Goal: Task Accomplishment & Management: Manage account settings

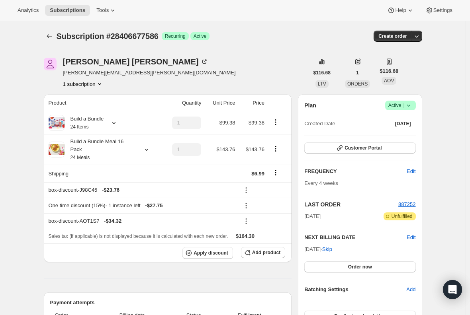
click at [61, 8] on span "Subscriptions" at bounding box center [67, 10] width 35 height 6
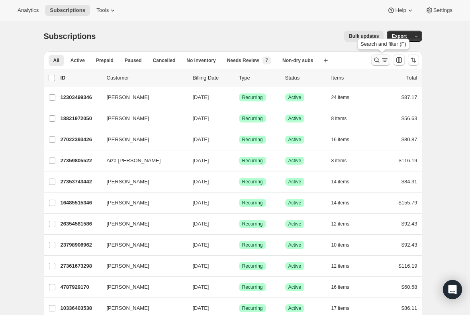
click at [377, 59] on icon "Search and filter results" at bounding box center [377, 60] width 8 height 8
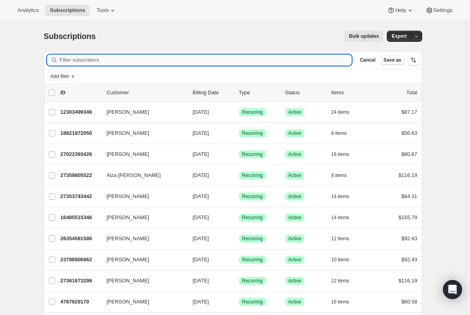
click at [66, 58] on input "Filter subscribers" at bounding box center [206, 60] width 292 height 11
type input "deutschmorgan@gmail.com"
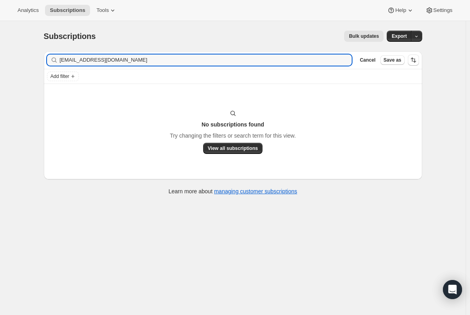
drag, startPoint x: 161, startPoint y: 57, endPoint x: -16, endPoint y: 48, distance: 177.4
click at [0, 48] on html "Analytics Subscriptions Tools Help Settings Skip to content Subscriptions. This…" at bounding box center [235, 157] width 470 height 315
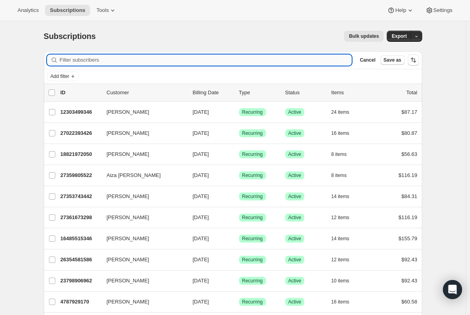
click at [86, 57] on input "Filter subscribers" at bounding box center [206, 60] width 292 height 11
paste input "deutshmorgan@gmail.com"
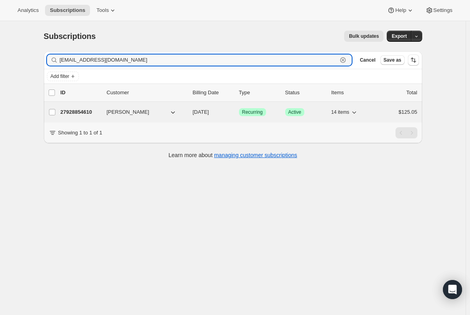
type input "deutshmorgan@gmail.com"
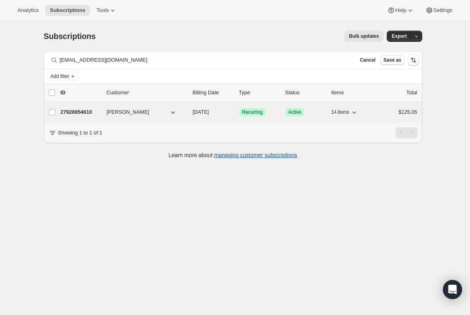
click at [81, 113] on p "27928854610" at bounding box center [81, 112] width 40 height 8
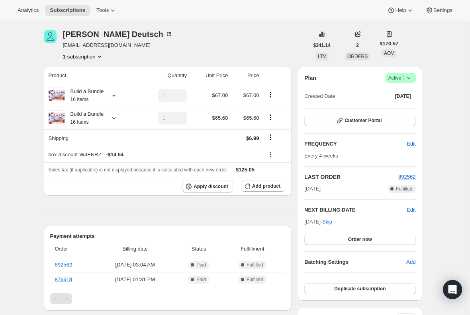
scroll to position [40, 0]
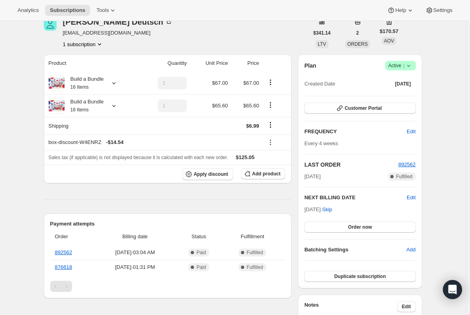
click at [79, 196] on div "Product Quantity Unit Price Price Build a Bundle 16 Items 1 $67.00 $67.00 Build…" at bounding box center [168, 312] width 248 height 515
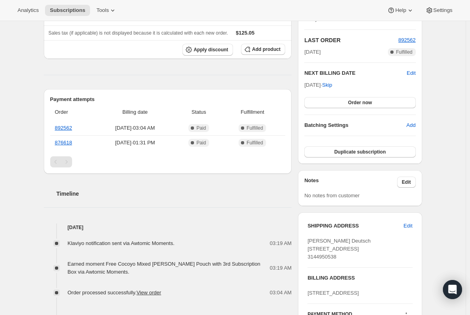
scroll to position [150, 0]
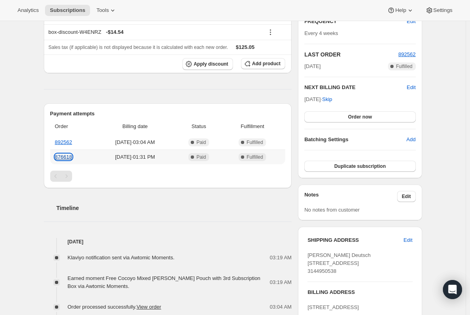
click at [60, 156] on link "876618" at bounding box center [63, 157] width 17 height 6
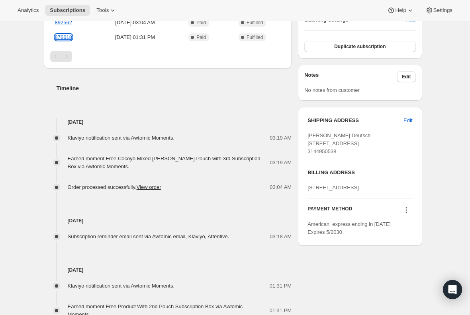
scroll to position [309, 0]
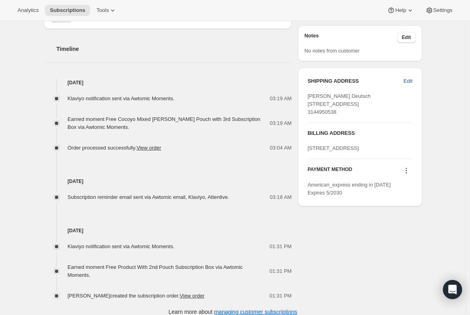
click at [26, 227] on div "Subscription #27928854610. This page is ready Subscription #27928854610 Success…" at bounding box center [233, 18] width 466 height 613
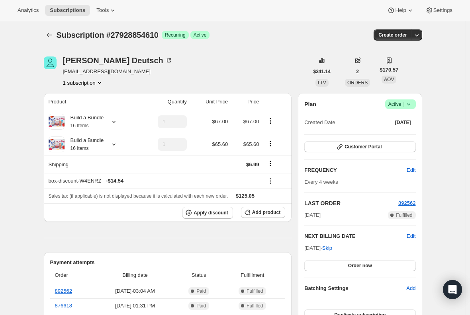
scroll to position [0, 0]
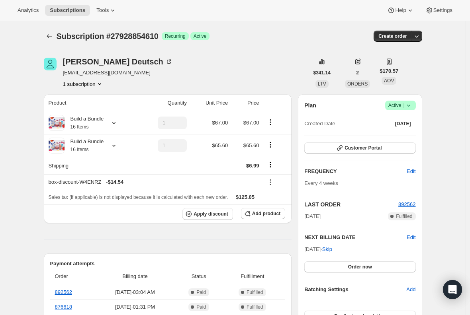
click at [411, 108] on icon at bounding box center [409, 106] width 8 height 8
click at [391, 138] on span "Cancel subscription" at bounding box center [402, 135] width 45 height 6
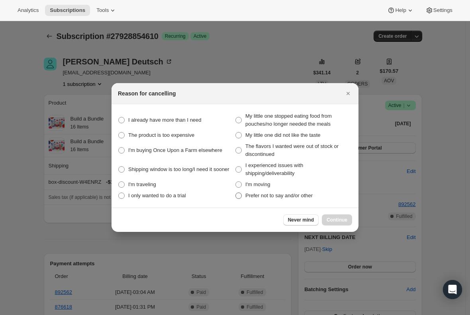
click at [238, 198] on span ":r17j:" at bounding box center [238, 196] width 6 height 6
click at [236, 193] on other "Prefer not to say and/or other" at bounding box center [235, 193] width 0 height 0
radio other "true"
click at [339, 221] on span "Continue" at bounding box center [337, 220] width 21 height 6
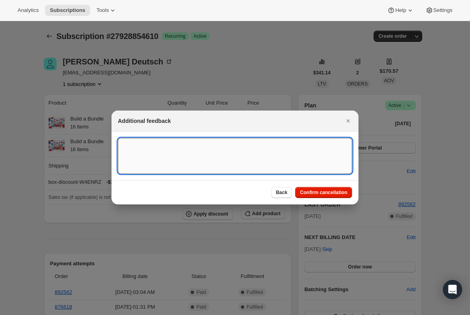
click at [133, 151] on textarea ":r17j:" at bounding box center [235, 156] width 234 height 36
type textarea "Canceled per req."
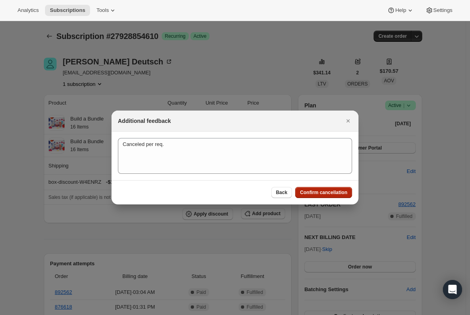
click at [333, 193] on span "Confirm cancellation" at bounding box center [323, 193] width 47 height 6
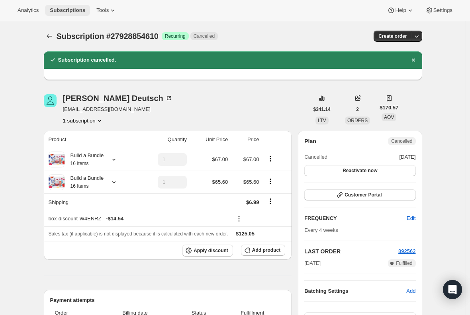
click at [65, 6] on button "Subscriptions" at bounding box center [67, 10] width 45 height 11
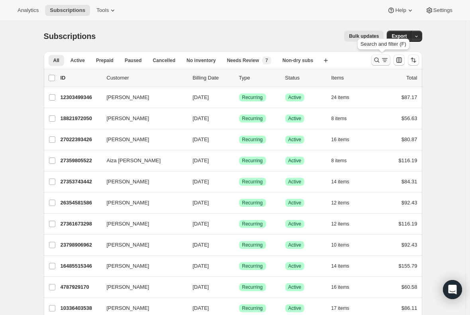
click at [379, 59] on icon "Search and filter results" at bounding box center [376, 60] width 5 height 5
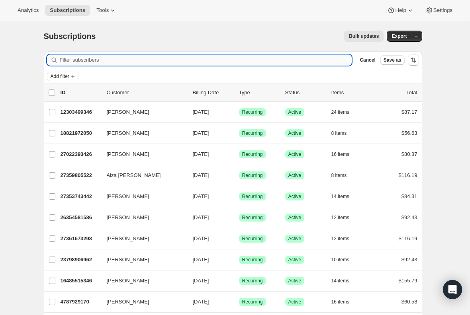
click at [167, 56] on input "Filter subscribers" at bounding box center [206, 60] width 292 height 11
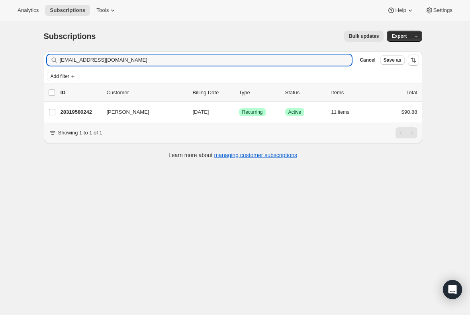
type input "mariahfrangreen@gmail.com"
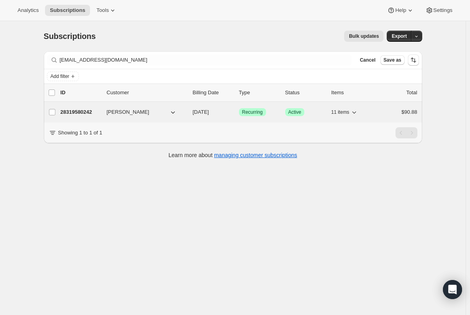
click at [84, 111] on p "28319580242" at bounding box center [81, 112] width 40 height 8
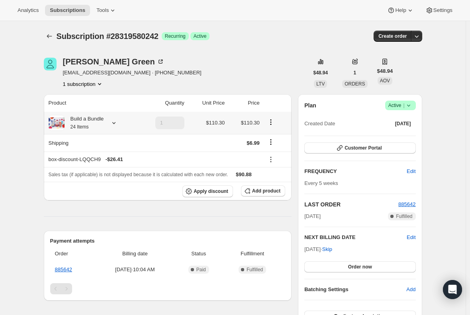
click at [81, 125] on small "24 Items" at bounding box center [79, 127] width 18 height 6
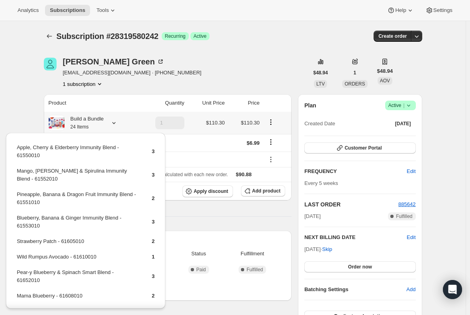
click at [81, 219] on td "Blueberry, Banana & Ginger Immunity Blend - 61553010" at bounding box center [77, 225] width 122 height 23
copy td "Blueberry, Banana & Ginger Immunity Blend - 61553010"
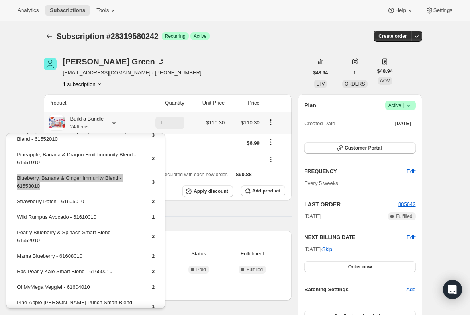
scroll to position [70, 0]
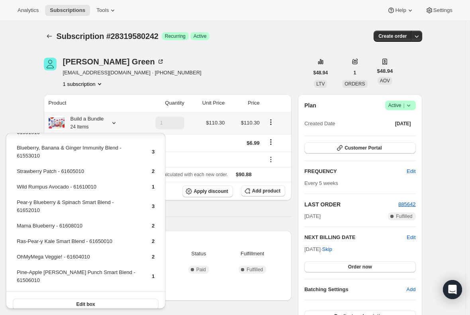
click at [62, 274] on td "Pine-Apple Berry Punch Smart Blend - 61506010" at bounding box center [77, 279] width 122 height 23
copy td "Pine-Apple Berry Punch Smart Blend - 61506010"
click at [46, 188] on td "Wild Rumpus Avocado - 61610010" at bounding box center [77, 190] width 122 height 15
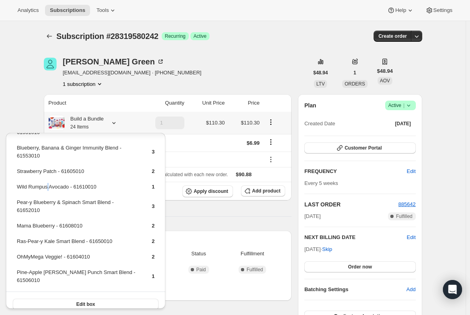
click at [46, 188] on td "Wild Rumpus Avocado - 61610010" at bounding box center [77, 190] width 122 height 15
copy td "Wild Rumpus Avocado - 61610010"
click at [201, 213] on div "Product Quantity Unit Price Price Build a Bundle 24 Items 1 $110.30 $110.30 Shi…" at bounding box center [168, 298] width 248 height 408
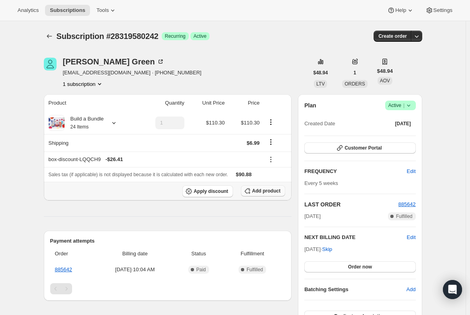
click at [264, 192] on span "Add product" at bounding box center [266, 191] width 28 height 6
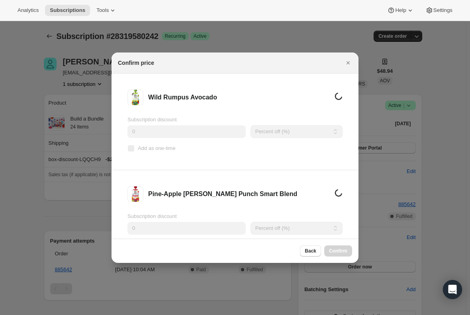
scroll to position [0, 0]
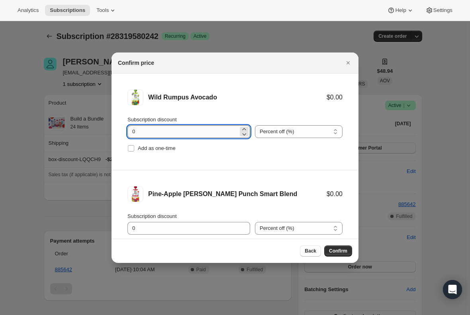
click at [144, 130] on input "0" at bounding box center [182, 131] width 111 height 13
type input "1"
click at [131, 152] on span ":r3jh:" at bounding box center [130, 148] width 7 height 7
click at [131, 152] on input "Add as one-time" at bounding box center [131, 148] width 6 height 6
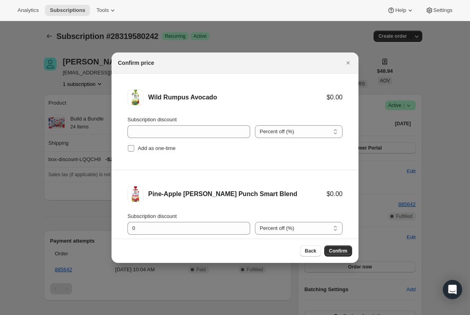
checkbox input "true"
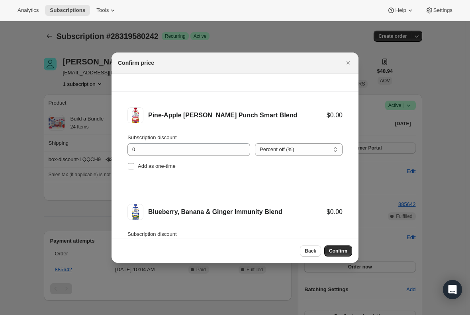
scroll to position [80, 0]
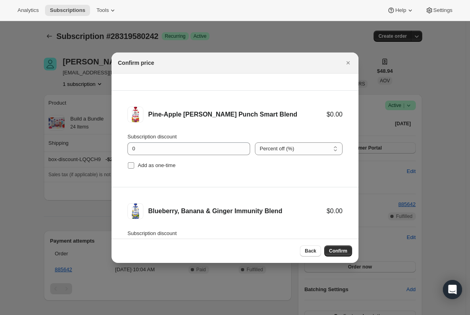
click at [131, 164] on input "Add as one-time" at bounding box center [131, 165] width 6 height 6
checkbox input "true"
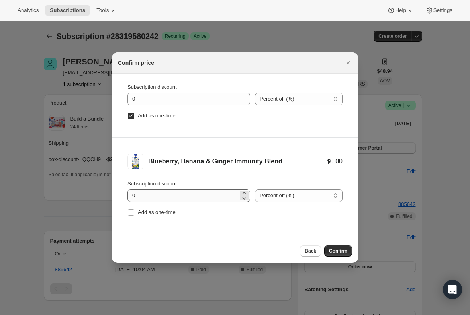
scroll to position [130, 0]
click at [130, 210] on input "Add as one-time" at bounding box center [131, 212] width 6 height 6
checkbox input "true"
click at [334, 253] on span "Confirm" at bounding box center [338, 251] width 18 height 6
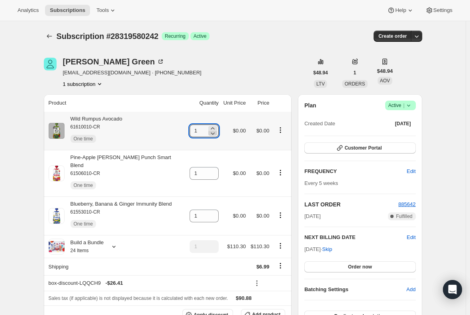
click at [211, 130] on icon at bounding box center [213, 133] width 8 height 8
click at [211, 129] on icon at bounding box center [213, 128] width 4 height 2
type input "2"
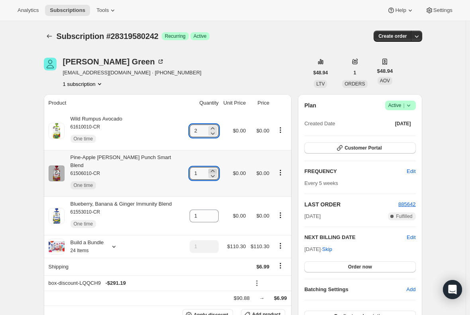
click at [211, 168] on icon at bounding box center [213, 171] width 8 height 8
type input "2"
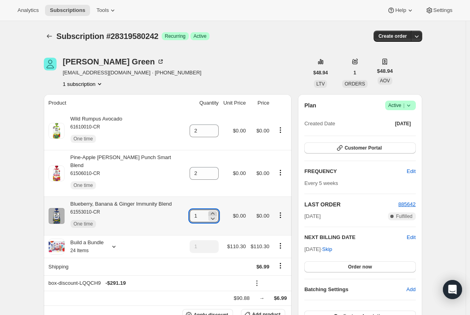
click at [213, 210] on icon at bounding box center [213, 214] width 8 height 8
type input "2"
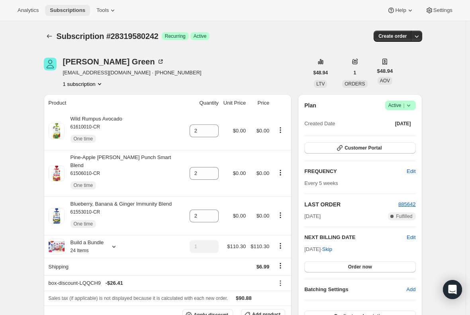
click at [65, 8] on span "Subscriptions" at bounding box center [67, 10] width 35 height 6
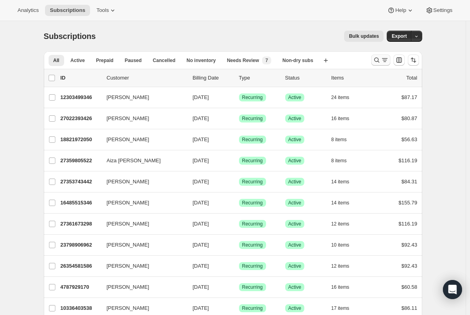
click at [384, 55] on button "Search and filter results" at bounding box center [380, 60] width 19 height 11
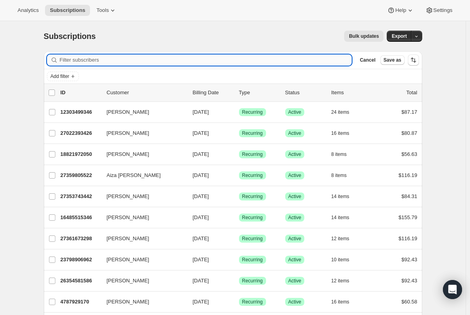
click at [160, 59] on input "Filter subscribers" at bounding box center [206, 60] width 292 height 11
paste input "Garrett Jones"
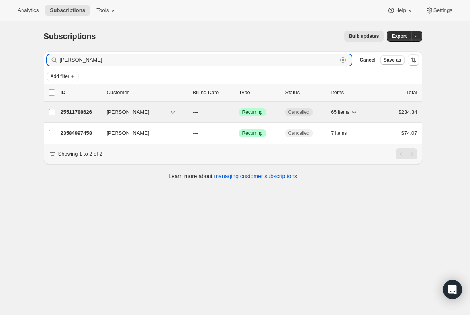
type input "Garrett Jones"
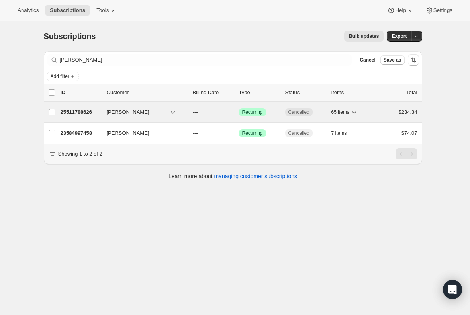
click at [83, 112] on p "25511788626" at bounding box center [81, 112] width 40 height 8
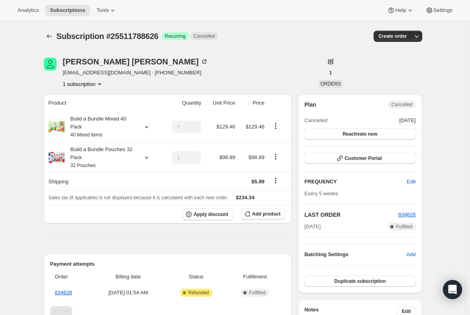
click at [86, 84] on button "1 subscription" at bounding box center [83, 84] width 41 height 8
click at [51, 37] on icon "Subscriptions" at bounding box center [49, 36] width 8 height 8
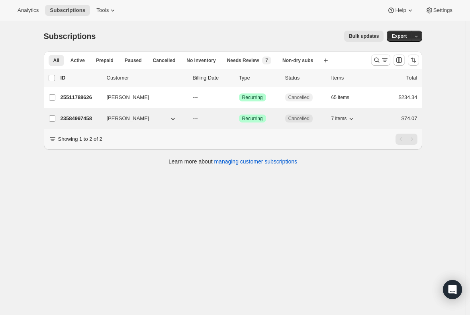
click at [84, 118] on p "23584997458" at bounding box center [81, 119] width 40 height 8
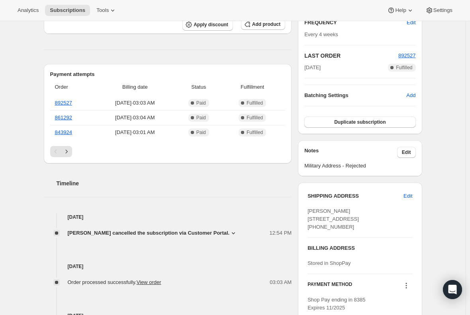
scroll to position [119, 0]
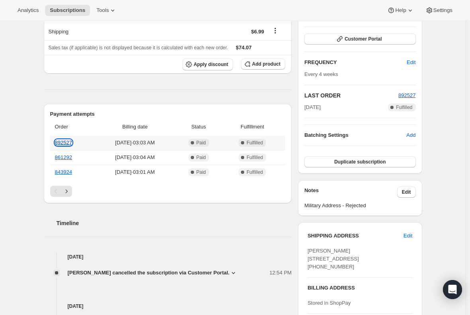
click at [68, 142] on link "892527" at bounding box center [63, 143] width 17 height 6
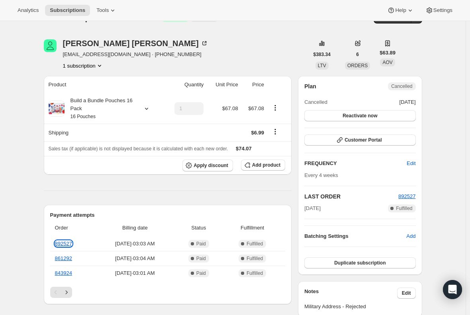
scroll to position [0, 0]
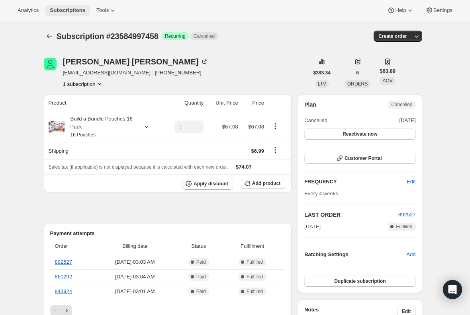
click at [76, 10] on span "Subscriptions" at bounding box center [67, 10] width 35 height 6
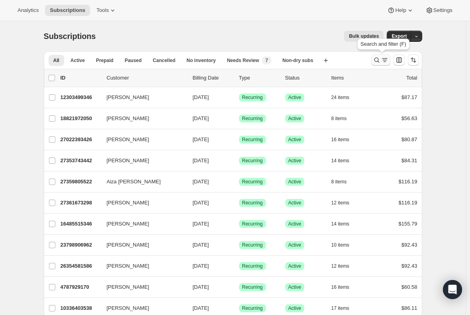
click at [380, 61] on icon "Search and filter results" at bounding box center [377, 60] width 8 height 8
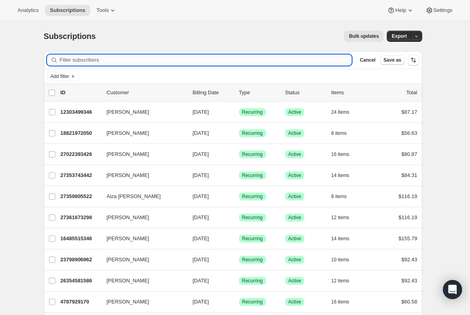
click at [134, 59] on input "Filter subscribers" at bounding box center [206, 60] width 292 height 11
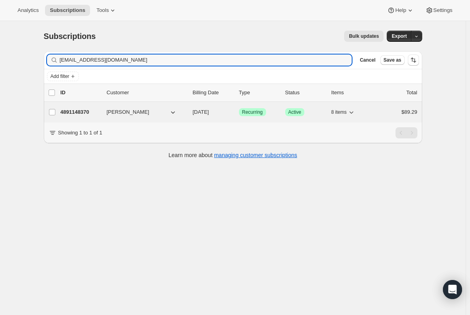
type input "rrriot@hotmail.com"
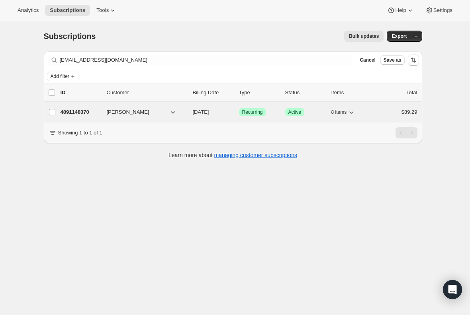
click at [82, 113] on p "4891148370" at bounding box center [81, 112] width 40 height 8
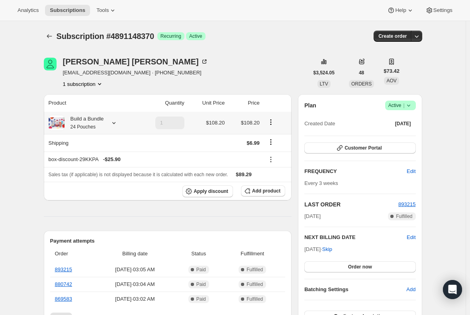
click at [85, 127] on small "24 Pouches" at bounding box center [82, 127] width 25 height 6
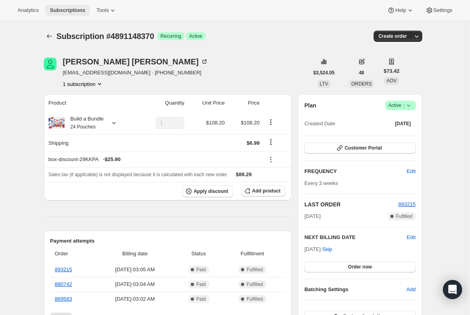
click at [57, 11] on span "Subscriptions" at bounding box center [67, 10] width 35 height 6
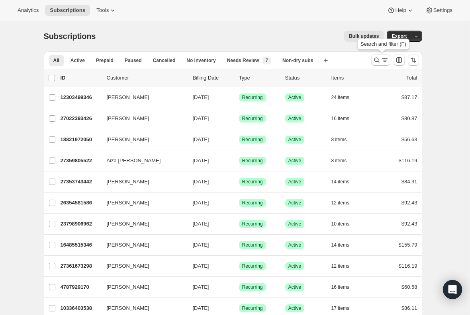
click at [381, 59] on icon "Search and filter results" at bounding box center [377, 60] width 8 height 8
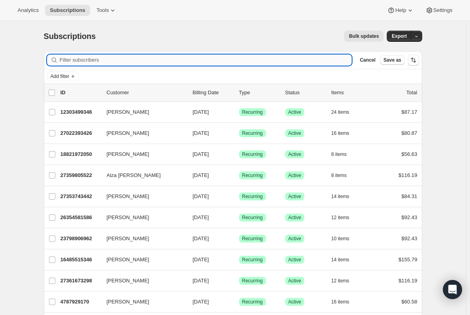
click at [168, 59] on input "Filter subscribers" at bounding box center [206, 60] width 292 height 11
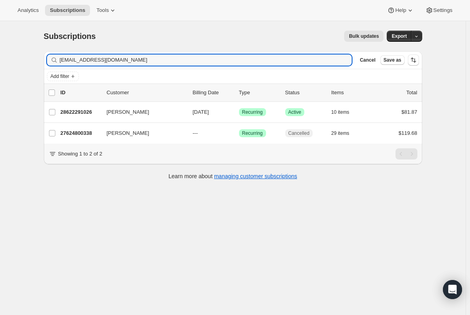
type input "afrank3211@gmail.com"
drag, startPoint x: 139, startPoint y: 57, endPoint x: -29, endPoint y: 56, distance: 168.9
click at [0, 56] on html "Analytics Subscriptions Tools Help Settings Skip to content Subscriptions. This…" at bounding box center [235, 157] width 470 height 315
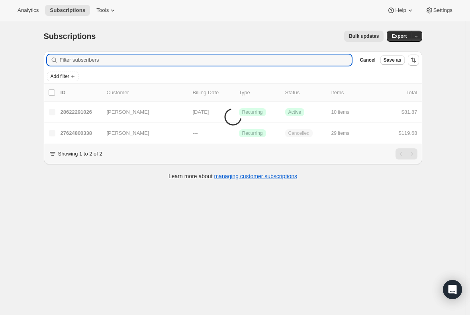
paste input "afrank3211@gmail.com"
type input "afrank3211@gmail.com"
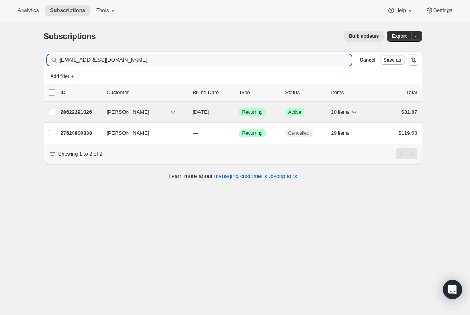
click at [85, 110] on p "28622291026" at bounding box center [81, 112] width 40 height 8
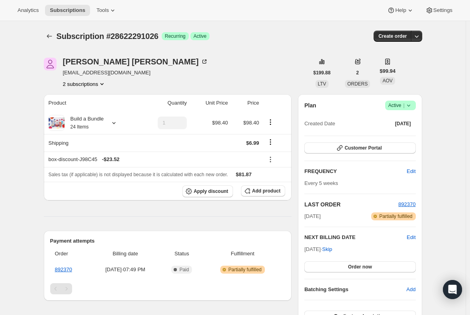
click at [77, 84] on button "2 subscriptions" at bounding box center [84, 84] width 43 height 8
click at [82, 98] on span "27624800338" at bounding box center [75, 99] width 32 height 6
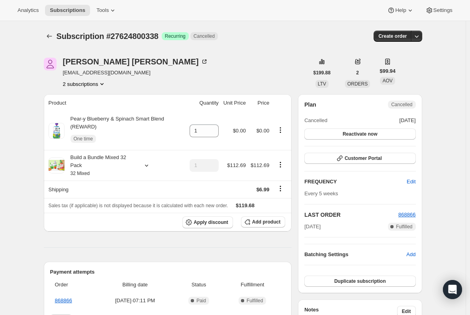
click at [88, 82] on button "2 subscriptions" at bounding box center [84, 84] width 43 height 8
click at [83, 110] on span "28622291026" at bounding box center [75, 113] width 32 height 6
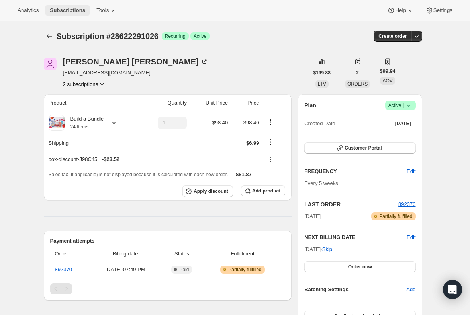
click at [66, 10] on span "Subscriptions" at bounding box center [67, 10] width 35 height 6
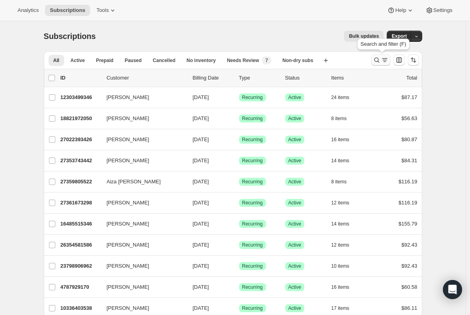
click at [377, 59] on icon "Search and filter results" at bounding box center [377, 60] width 8 height 8
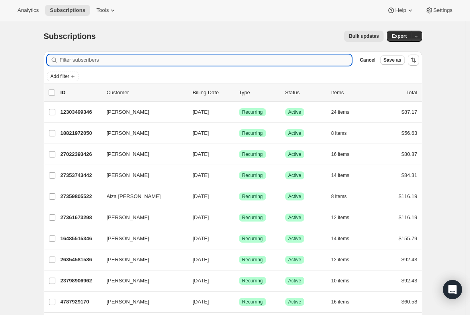
click at [229, 59] on input "Filter subscribers" at bounding box center [206, 60] width 292 height 11
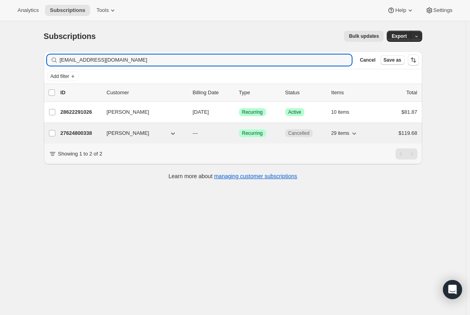
type input "afrank3211@gmail.com"
click at [76, 133] on p "27624800338" at bounding box center [81, 133] width 40 height 8
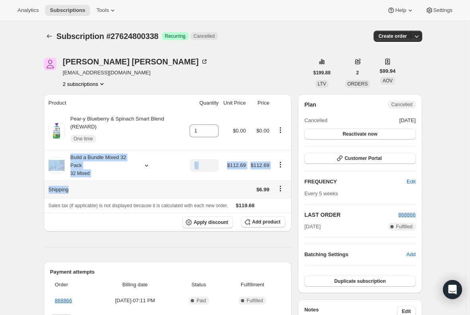
drag, startPoint x: 47, startPoint y: 151, endPoint x: 258, endPoint y: 182, distance: 213.4
click at [258, 182] on tbody "Pear-y Blueberry & Spinach Smart Blend (REWARD) One time 1 $0.00 $0.00 Build a …" at bounding box center [168, 172] width 248 height 120
copy tbody "Build a Bundle Mixed 32 Pack 32 Mixed $112.69 $112.69 Shipping"
click at [75, 84] on button "2 subscriptions" at bounding box center [84, 84] width 43 height 8
click at [81, 115] on span "28622291026" at bounding box center [75, 113] width 32 height 6
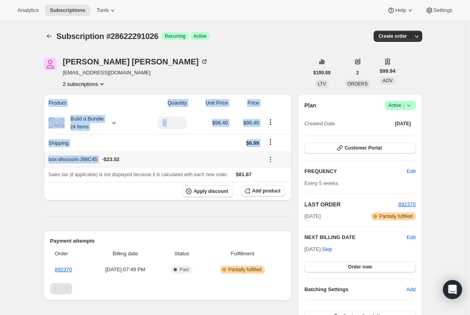
drag, startPoint x: 39, startPoint y: 112, endPoint x: 238, endPoint y: 162, distance: 204.9
click at [238, 162] on div "Alexandra Spencer afrank3211@gmail.com 2 subscriptions $199.88 LTV 2 ORDERS $99…" at bounding box center [229, 284] width 385 height 478
copy table "Product Quantity Unit Price Price Build a Bundle 24 Items $98.40 $98.40 Shippin…"
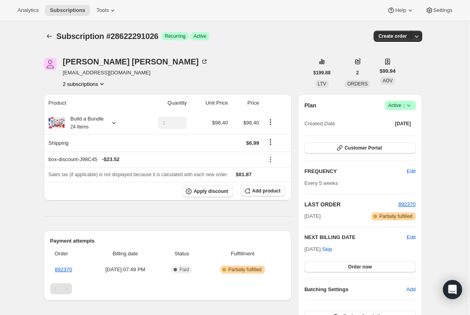
click at [37, 230] on div "Subscription #28622291026. This page is ready Subscription #28622291026 Success…" at bounding box center [232, 283] width 397 height 525
click at [60, 13] on span "Subscriptions" at bounding box center [67, 10] width 35 height 6
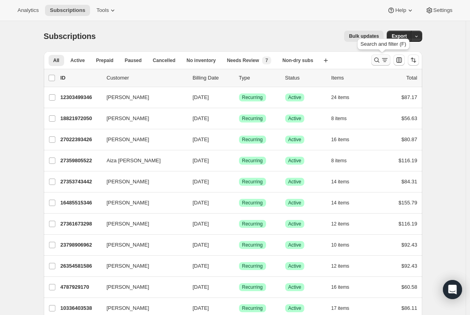
click at [381, 61] on icon "Search and filter results" at bounding box center [377, 60] width 8 height 8
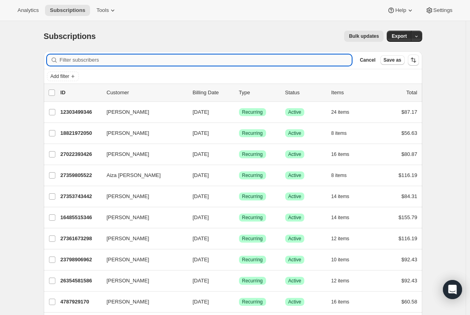
click at [164, 64] on input "Filter subscribers" at bounding box center [206, 60] width 292 height 11
type input "John Coody"
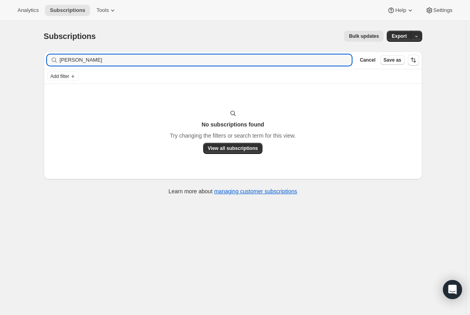
drag, startPoint x: 94, startPoint y: 58, endPoint x: 43, endPoint y: 58, distance: 51.4
click at [43, 58] on div "Filter subscribers John Coody Clear Cancel Save as Add filter No subscriptions …" at bounding box center [229, 124] width 385 height 159
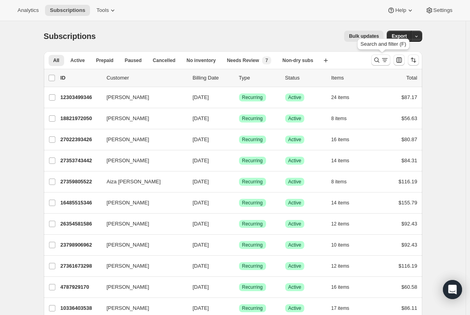
click at [379, 58] on icon "Search and filter results" at bounding box center [376, 60] width 5 height 5
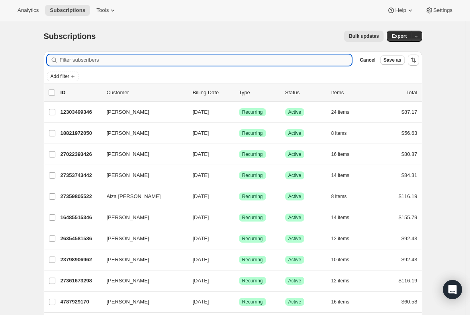
click at [99, 57] on input "Filter subscribers" at bounding box center [206, 60] width 292 height 11
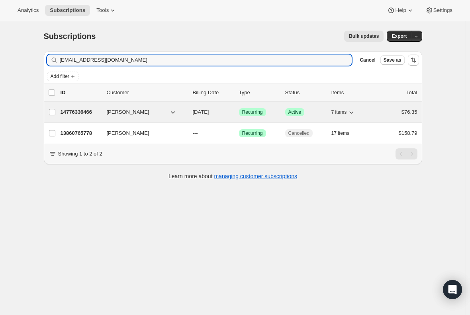
type input "[EMAIL_ADDRESS][DOMAIN_NAME]"
click at [80, 111] on p "14776336466" at bounding box center [81, 112] width 40 height 8
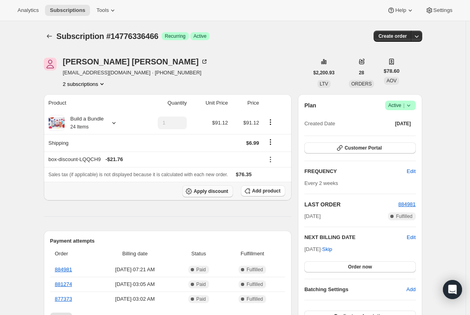
click at [202, 195] on button "Apply discount" at bounding box center [207, 192] width 51 height 12
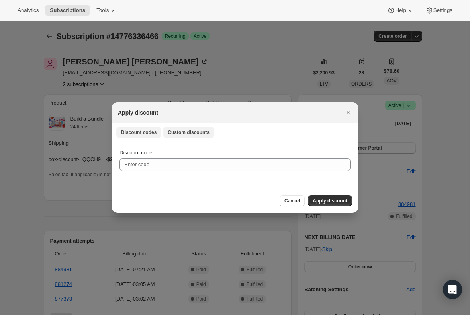
click at [184, 129] on span "Custom discounts" at bounding box center [189, 132] width 42 height 6
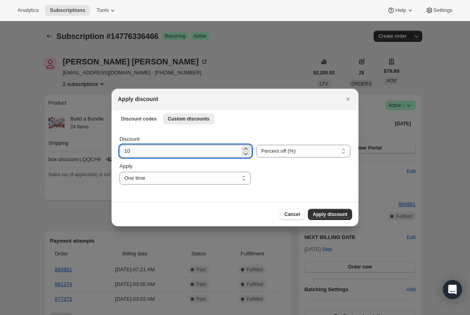
click at [147, 151] on input "10" at bounding box center [179, 151] width 120 height 13
click at [140, 120] on span "Discount codes" at bounding box center [138, 119] width 35 height 6
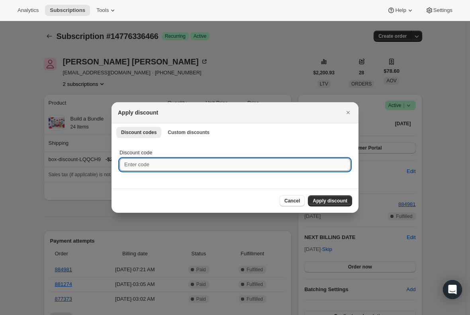
click at [162, 167] on input "Discount code" at bounding box center [234, 165] width 231 height 13
paste input "TWENTYFIVE5Z97SHJR"
type input "TWENTYFIVE5Z97SHJR"
click at [335, 204] on span "Apply discount" at bounding box center [330, 201] width 35 height 6
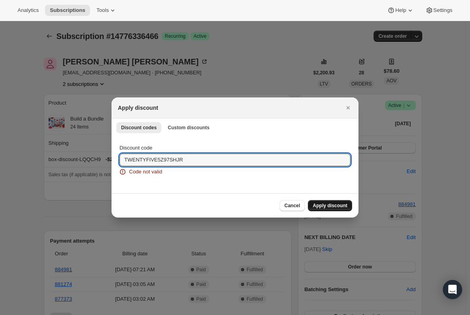
drag, startPoint x: 187, startPoint y: 158, endPoint x: 86, endPoint y: 157, distance: 100.8
paste input "TWENTYFIVEF1ZEQKYX"
type input "TWENTYFIVEF1ZEQKYX"
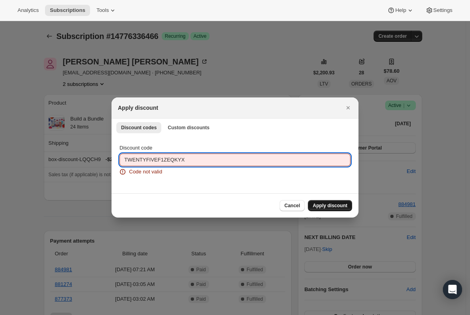
click at [329, 205] on span "Apply discount" at bounding box center [330, 206] width 35 height 6
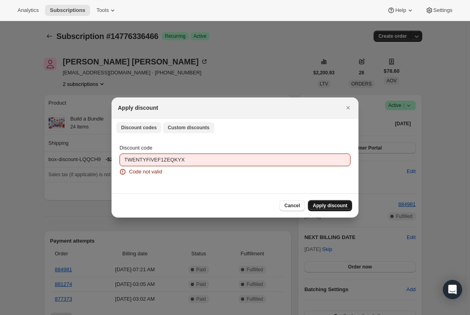
click at [205, 130] on button "Custom discounts" at bounding box center [188, 127] width 51 height 11
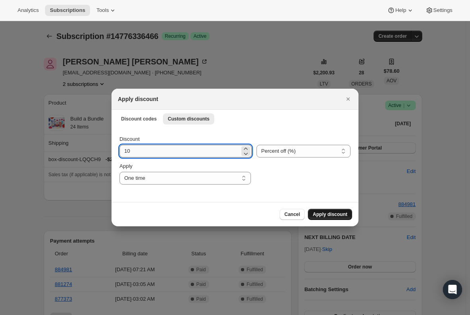
click at [143, 152] on input "10" at bounding box center [179, 151] width 120 height 13
click at [296, 153] on select "Percent off (%) Amount off ($)" at bounding box center [303, 151] width 94 height 13
select select "fixed"
click at [256, 145] on select "Percent off (%) Amount off ($)" at bounding box center [303, 151] width 94 height 13
click at [147, 151] on input "10" at bounding box center [179, 151] width 121 height 13
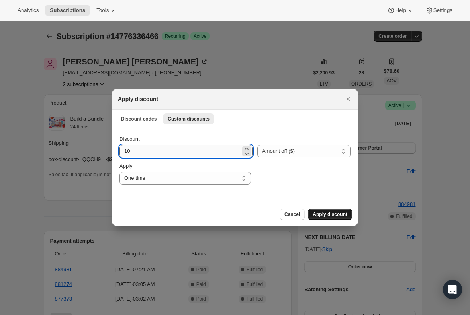
click at [147, 151] on input "10" at bounding box center [179, 151] width 121 height 13
type input "1"
type input "25.00"
drag, startPoint x: 151, startPoint y: 209, endPoint x: 202, endPoint y: 240, distance: 59.7
click at [151, 211] on div "Cancel Apply discount" at bounding box center [235, 214] width 234 height 11
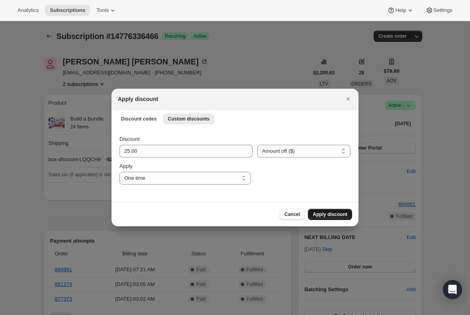
click at [326, 214] on span "Apply discount" at bounding box center [330, 214] width 35 height 6
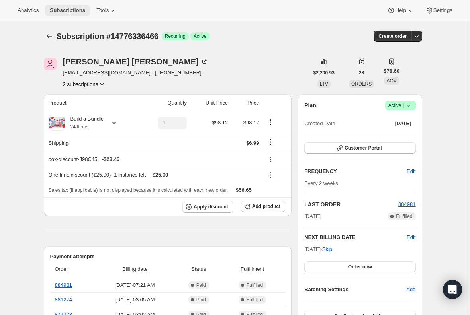
click at [65, 12] on span "Subscriptions" at bounding box center [67, 10] width 35 height 6
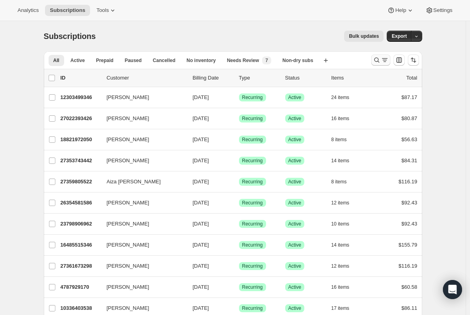
click at [375, 61] on icon "Search and filter results" at bounding box center [377, 60] width 8 height 8
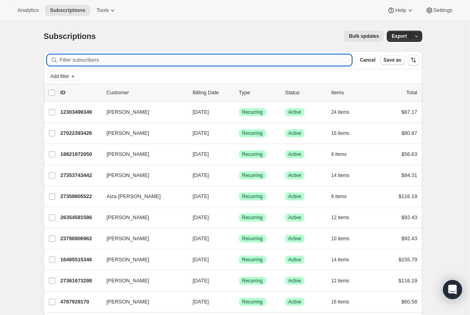
click at [221, 62] on input "Filter subscribers" at bounding box center [206, 60] width 292 height 11
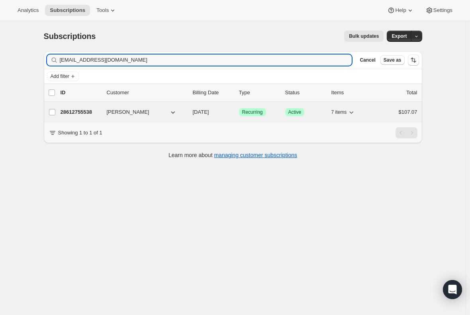
type input "jrhoads383@gmail.com"
click at [80, 113] on p "28612755538" at bounding box center [81, 112] width 40 height 8
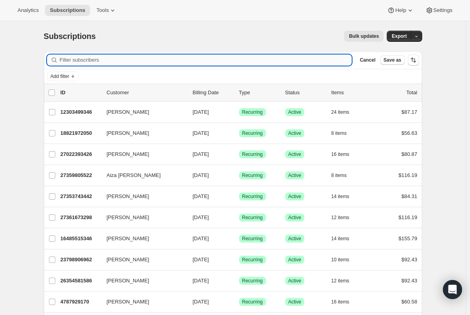
click at [123, 58] on input "Filter subscribers" at bounding box center [206, 60] width 292 height 11
paste input "[EMAIL_ADDRESS][DOMAIN_NAME]"
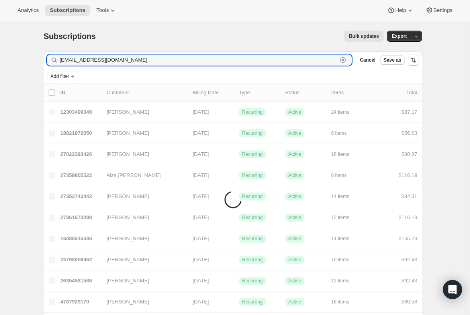
type input "[EMAIL_ADDRESS][DOMAIN_NAME]"
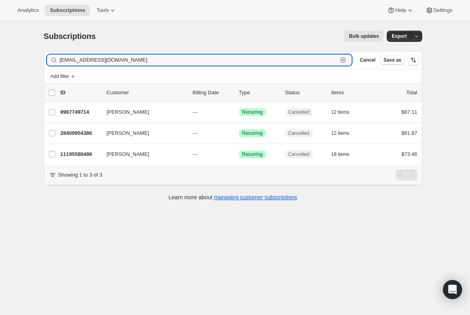
drag, startPoint x: 155, startPoint y: 59, endPoint x: 13, endPoint y: 55, distance: 142.7
click at [16, 54] on div "Subscriptions. This page is ready Subscriptions Bulk updates More actions Bulk …" at bounding box center [233, 178] width 466 height 315
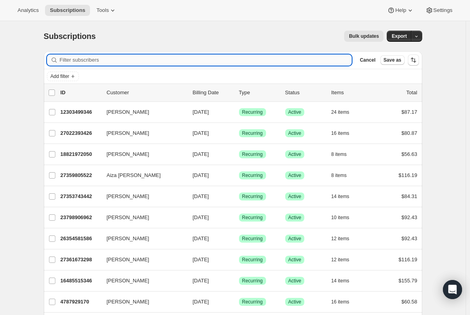
click at [117, 57] on input "Filter subscribers" at bounding box center [206, 60] width 292 height 11
paste input "[EMAIL_ADDRESS][DOMAIN_NAME]"
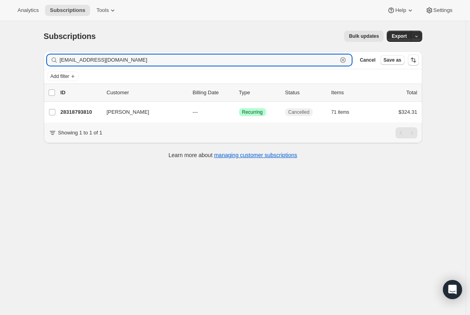
type input "[EMAIL_ADDRESS][DOMAIN_NAME]"
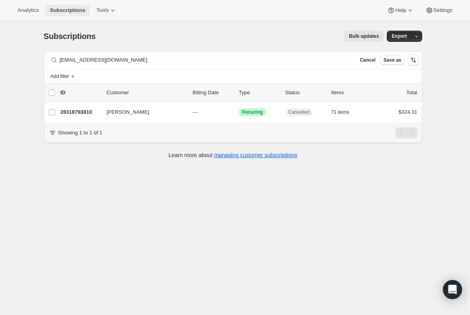
click at [57, 9] on span "Subscriptions" at bounding box center [67, 10] width 35 height 6
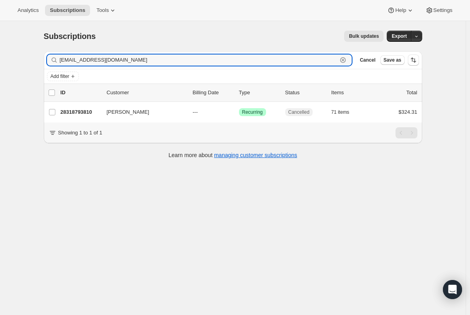
drag, startPoint x: 135, startPoint y: 60, endPoint x: 2, endPoint y: 57, distance: 133.0
click at [2, 57] on div "Subscriptions. This page is ready Subscriptions Bulk updates More actions Bulk …" at bounding box center [233, 178] width 466 height 315
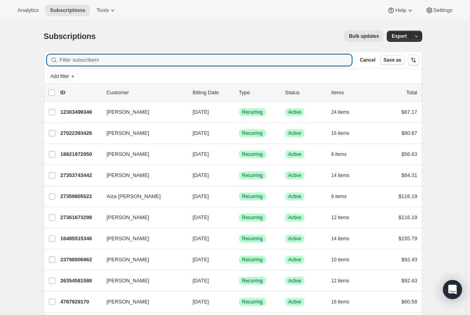
paste input "[EMAIL_ADDRESS][DOMAIN_NAME]"
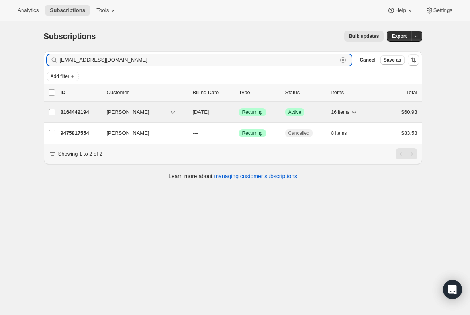
type input "[EMAIL_ADDRESS][DOMAIN_NAME]"
click at [79, 111] on p "8164442194" at bounding box center [81, 112] width 40 height 8
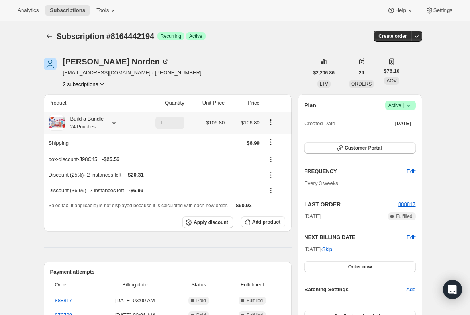
click at [87, 125] on small "24 Pouches" at bounding box center [82, 127] width 25 height 6
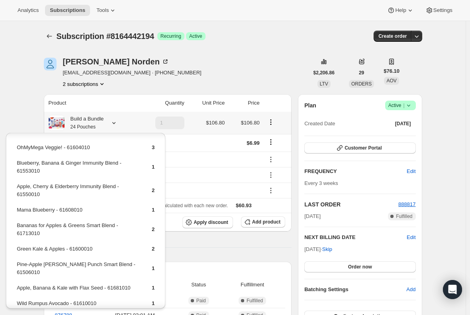
scroll to position [40, 0]
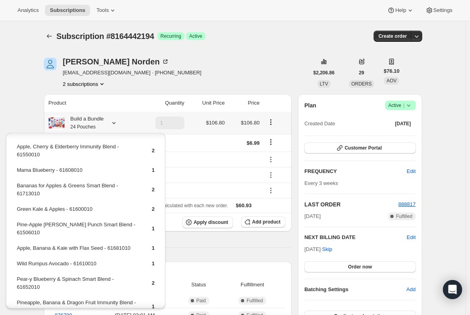
click at [92, 185] on td "Bananas for Apples & Greens Smart Blend - 61713010" at bounding box center [77, 193] width 122 height 23
copy td "Bananas for Apples & Greens Smart Blend - 61713010"
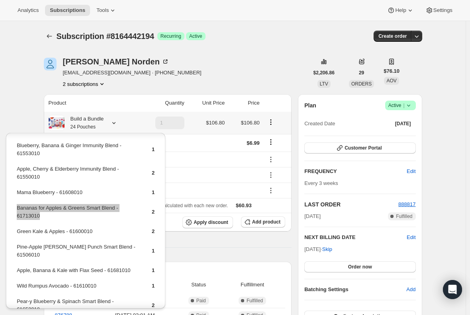
scroll to position [0, 0]
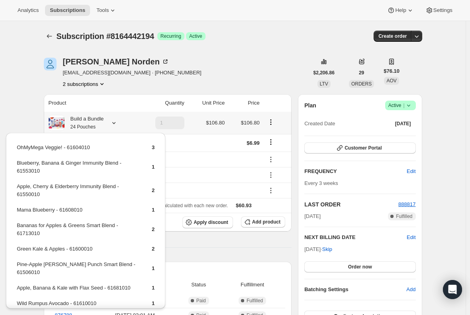
click at [56, 148] on td "OhMyMega Veggie! - 61604010" at bounding box center [77, 150] width 122 height 15
copy td "OhMyMega Veggie! - 61604010"
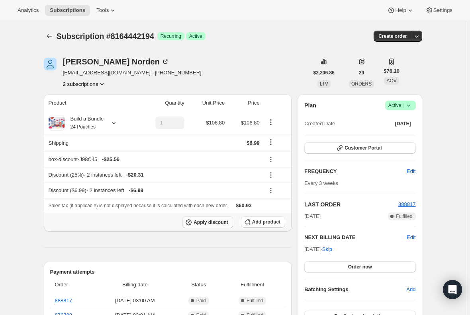
click at [214, 222] on span "Apply discount" at bounding box center [211, 222] width 35 height 6
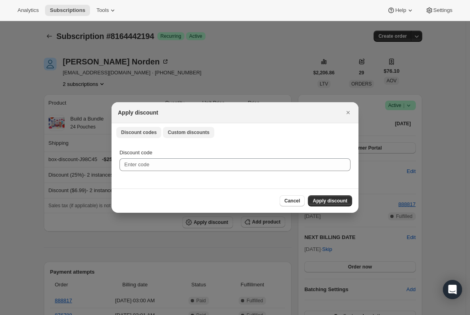
click at [178, 134] on span "Custom discounts" at bounding box center [189, 132] width 42 height 6
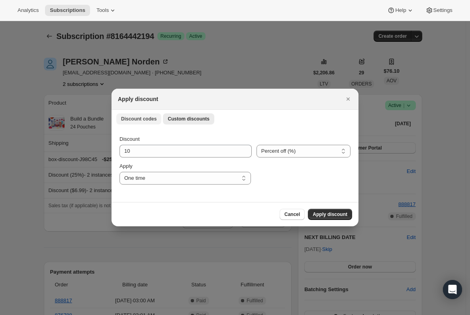
click at [132, 117] on span "Discount codes" at bounding box center [138, 119] width 35 height 6
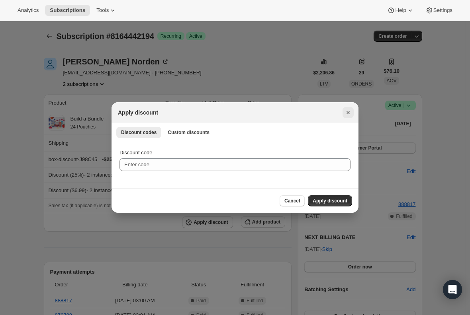
click at [344, 111] on icon "Close" at bounding box center [348, 113] width 8 height 8
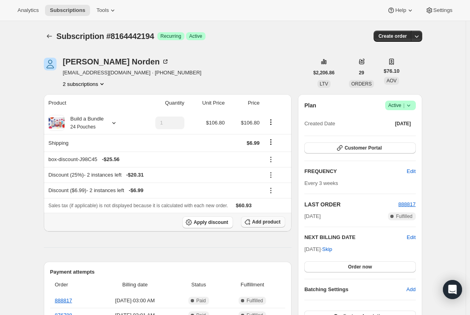
click at [263, 224] on span "Add product" at bounding box center [266, 222] width 28 height 6
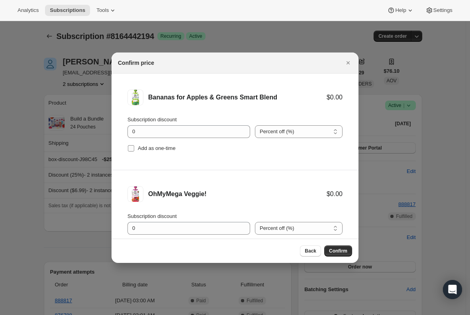
click at [133, 147] on input "Add as one-time" at bounding box center [131, 148] width 6 height 6
checkbox input "true"
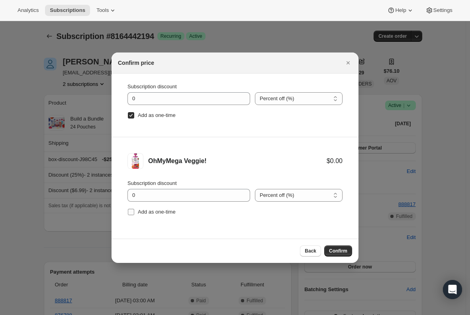
click at [131, 209] on input "Add as one-time" at bounding box center [131, 212] width 6 height 6
checkbox input "true"
click at [338, 251] on span "Confirm" at bounding box center [338, 251] width 18 height 6
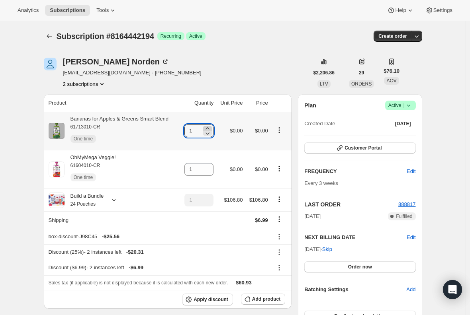
click at [209, 129] on icon at bounding box center [208, 129] width 8 height 8
type input "2"
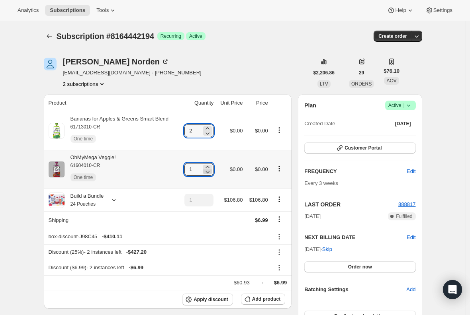
click at [209, 168] on icon at bounding box center [208, 172] width 8 height 8
click at [209, 164] on icon at bounding box center [208, 167] width 8 height 8
type input "2"
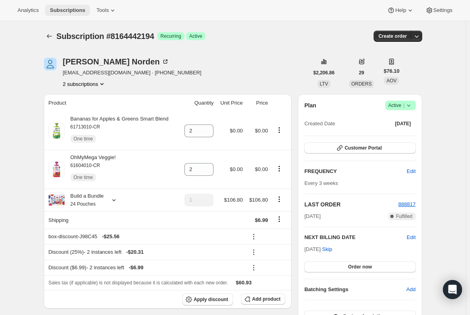
click at [65, 6] on button "Subscriptions" at bounding box center [67, 10] width 45 height 11
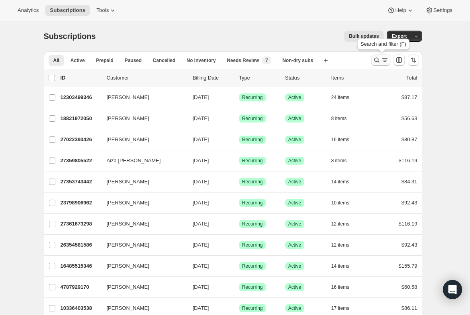
click at [381, 60] on icon "Search and filter results" at bounding box center [377, 60] width 8 height 8
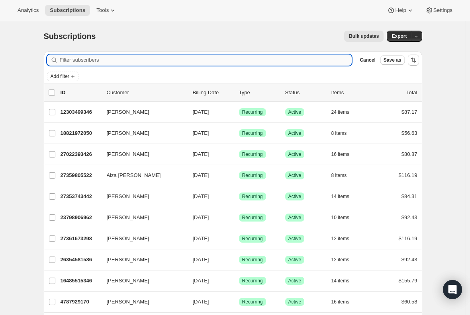
click at [185, 59] on input "Filter subscribers" at bounding box center [206, 60] width 292 height 11
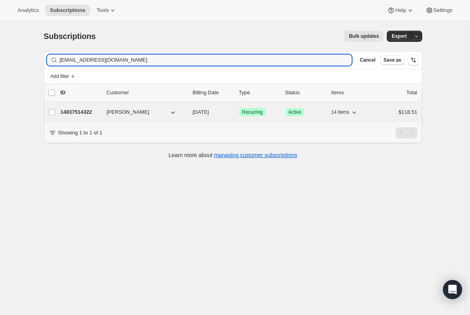
type input "[EMAIL_ADDRESS][DOMAIN_NAME]"
click at [81, 112] on p "14837514322" at bounding box center [81, 112] width 40 height 8
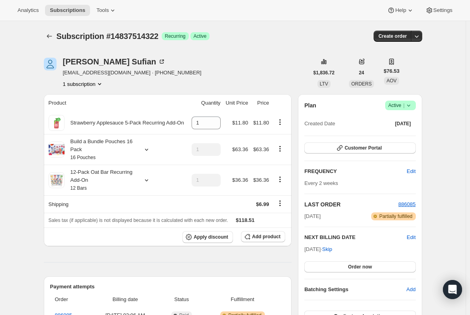
click at [73, 8] on span "Subscriptions" at bounding box center [67, 10] width 35 height 6
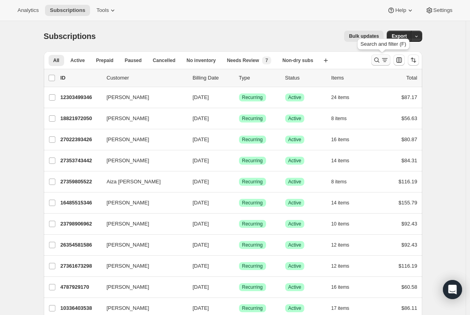
click at [379, 57] on icon "Search and filter results" at bounding box center [377, 60] width 8 height 8
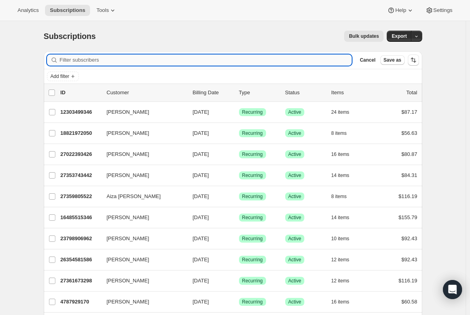
click at [166, 58] on input "Filter subscribers" at bounding box center [206, 60] width 292 height 11
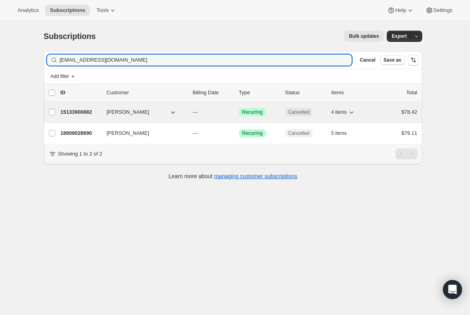
type input "[EMAIL_ADDRESS][DOMAIN_NAME]"
click at [83, 112] on p "15133900882" at bounding box center [81, 112] width 40 height 8
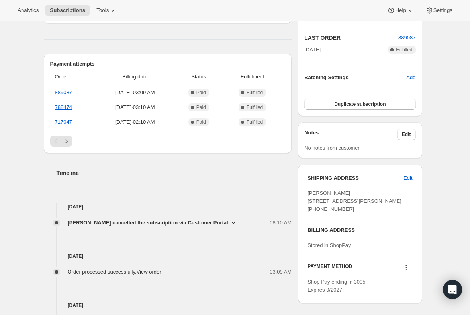
scroll to position [199, 0]
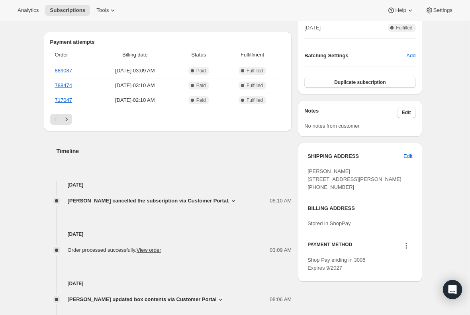
click at [196, 201] on span "[PERSON_NAME] cancelled the subscription via Customer Portal." at bounding box center [149, 201] width 162 height 8
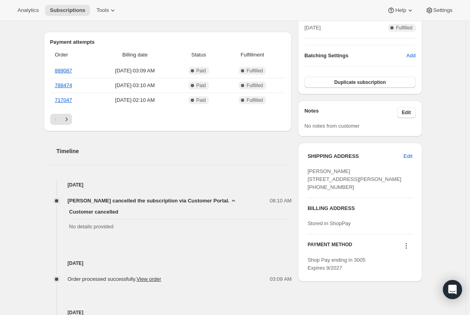
click at [196, 201] on span "[PERSON_NAME] cancelled the subscription via Customer Portal." at bounding box center [149, 201] width 162 height 8
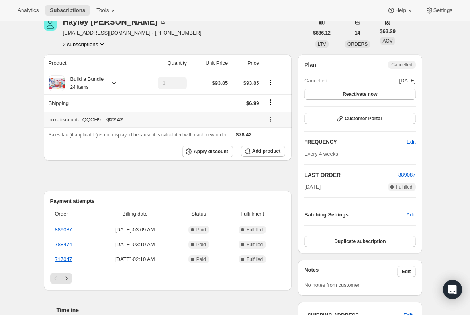
scroll to position [0, 0]
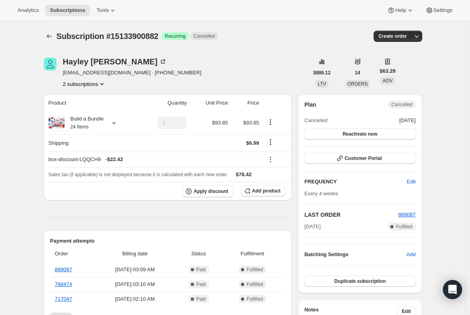
click at [75, 85] on button "2 subscriptions" at bounding box center [84, 84] width 43 height 8
click at [75, 112] on span "18809028690" at bounding box center [75, 113] width 32 height 6
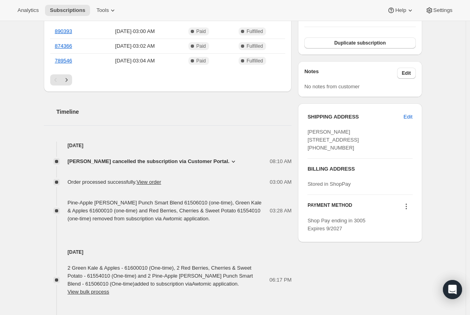
scroll to position [239, 0]
click at [208, 159] on span "[PERSON_NAME] cancelled the subscription via Customer Portal." at bounding box center [149, 161] width 162 height 8
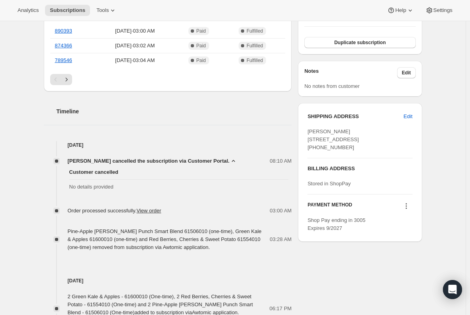
click at [208, 159] on span "[PERSON_NAME] cancelled the subscription via Customer Portal." at bounding box center [149, 161] width 162 height 8
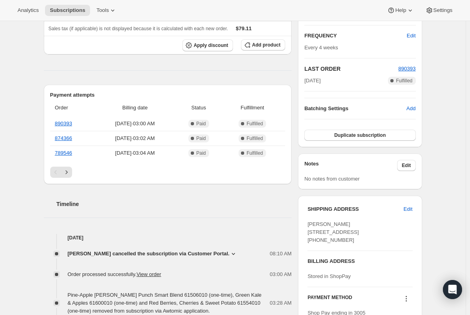
scroll to position [159, 0]
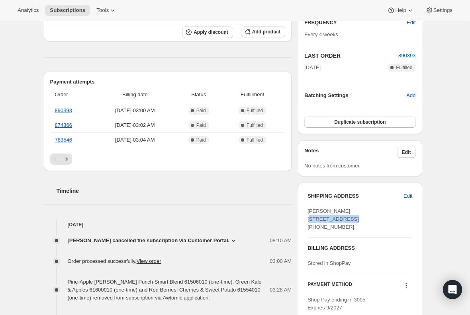
drag, startPoint x: 348, startPoint y: 219, endPoint x: 306, endPoint y: 220, distance: 42.2
click at [306, 220] on div "SHIPPING ADDRESS Edit [PERSON_NAME][GEOGRAPHIC_DATA][STREET_ADDRESS] [PHONE_NUM…" at bounding box center [360, 252] width 124 height 139
copy span "[STREET_ADDRESS]"
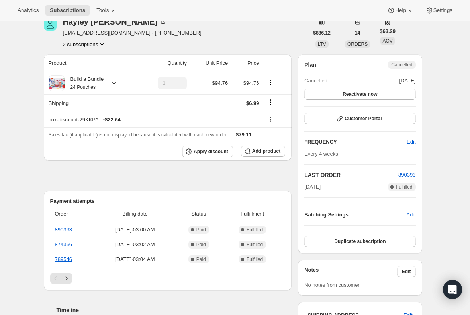
scroll to position [0, 0]
